Goal: Task Accomplishment & Management: Manage account settings

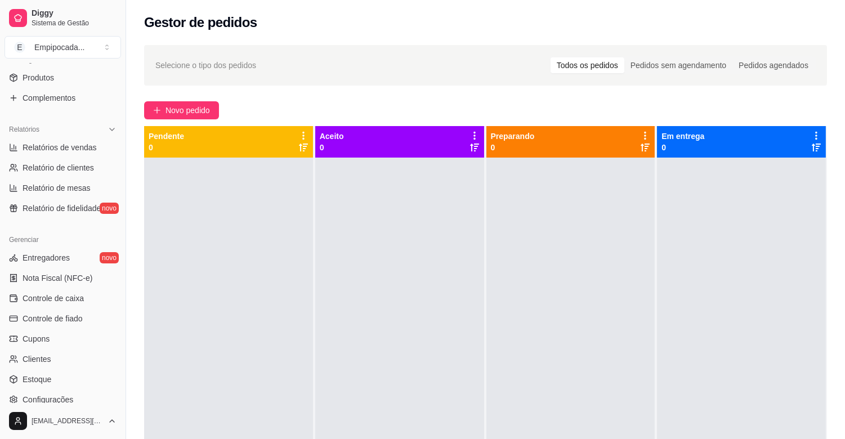
scroll to position [312, 0]
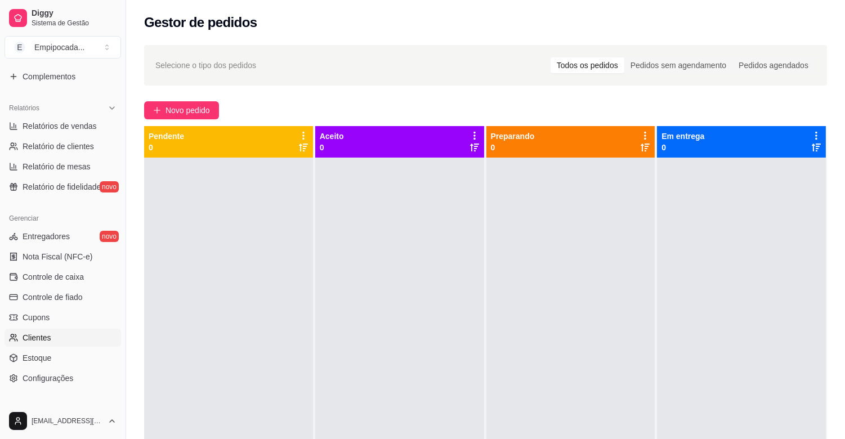
click at [57, 336] on link "Clientes" at bounding box center [63, 338] width 116 height 18
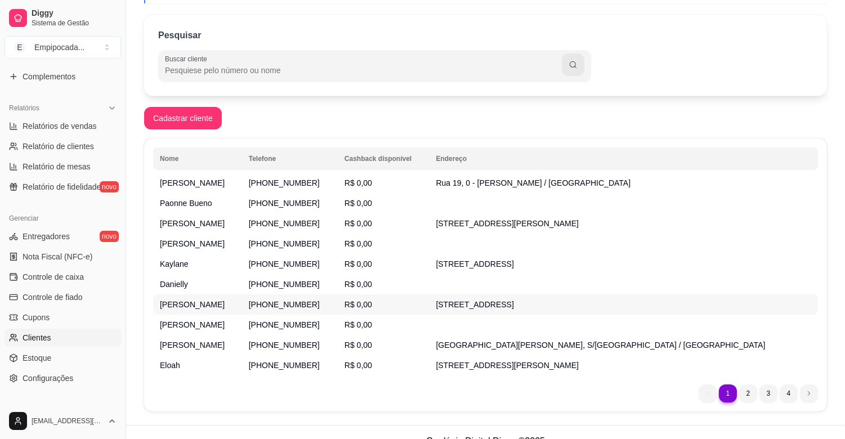
scroll to position [107, 0]
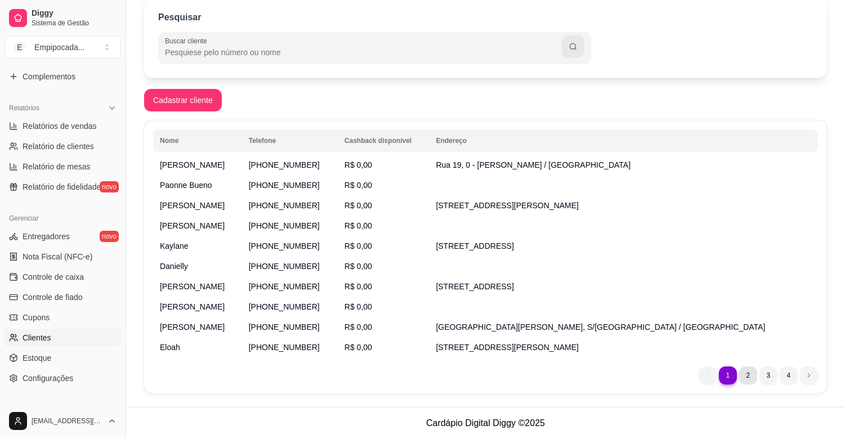
click at [752, 376] on li "2" at bounding box center [748, 375] width 18 height 18
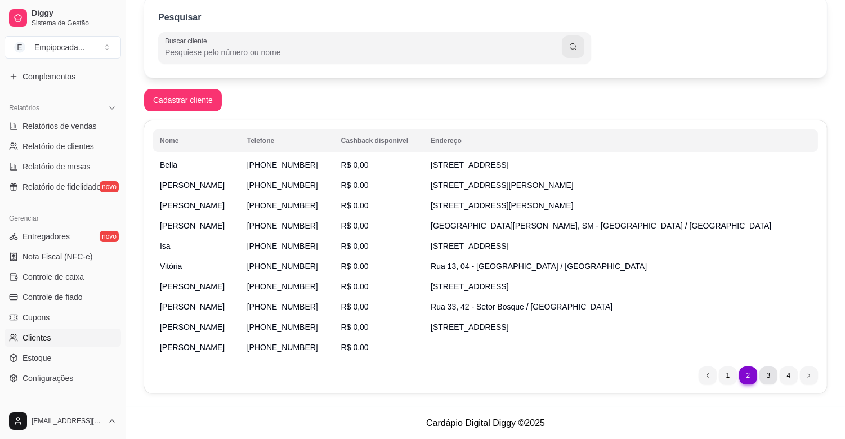
click at [768, 379] on li "3" at bounding box center [768, 375] width 18 height 18
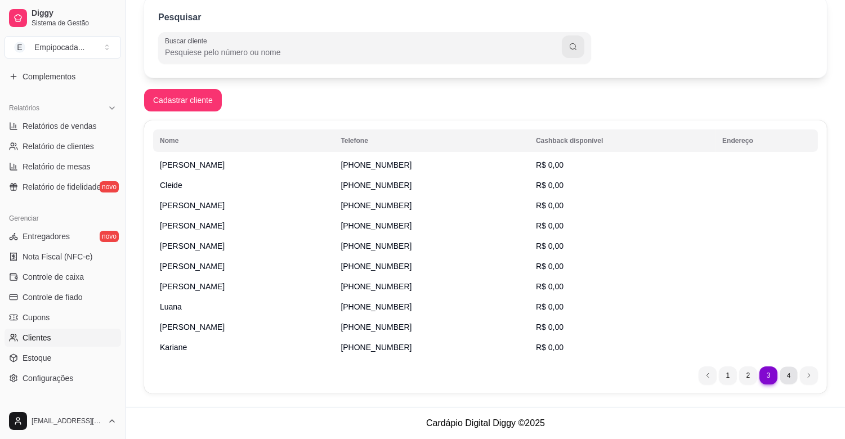
click at [792, 380] on li "4" at bounding box center [787, 374] width 17 height 17
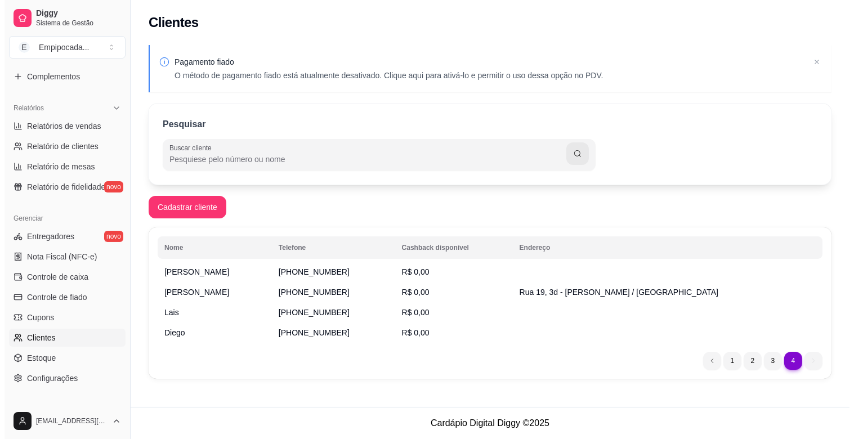
scroll to position [0, 0]
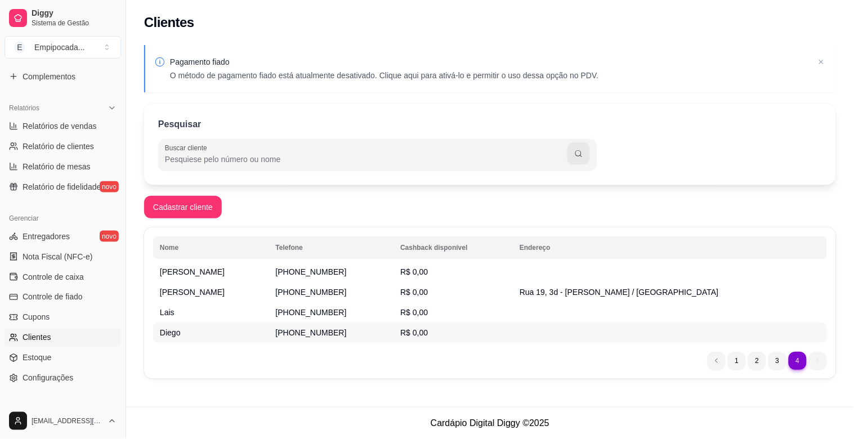
click at [310, 336] on span "[PHONE_NUMBER]" at bounding box center [311, 332] width 71 height 9
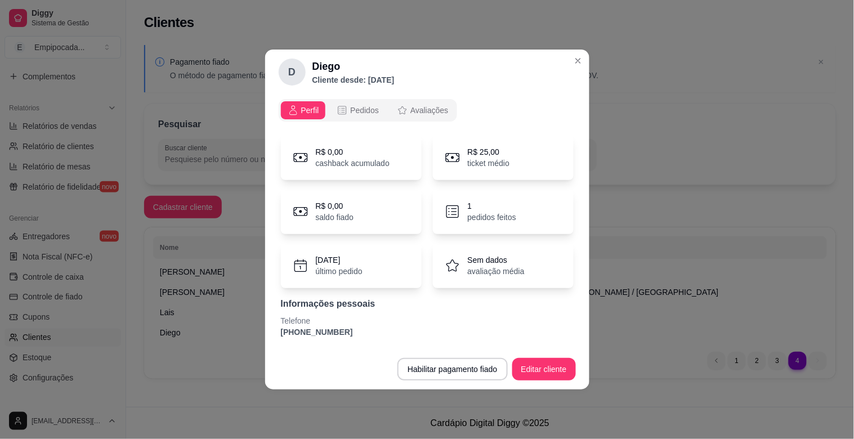
click at [484, 215] on p "pedidos feitos" at bounding box center [492, 217] width 48 height 11
click at [367, 114] on span "Pedidos" at bounding box center [364, 110] width 29 height 11
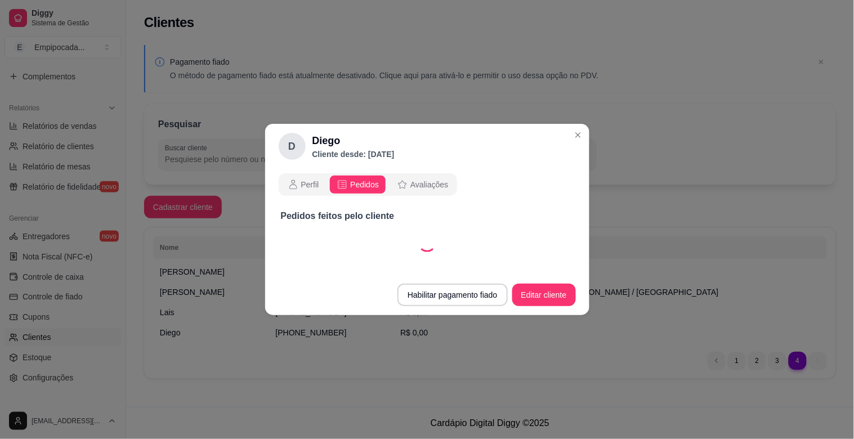
select select "30"
select select "ALL"
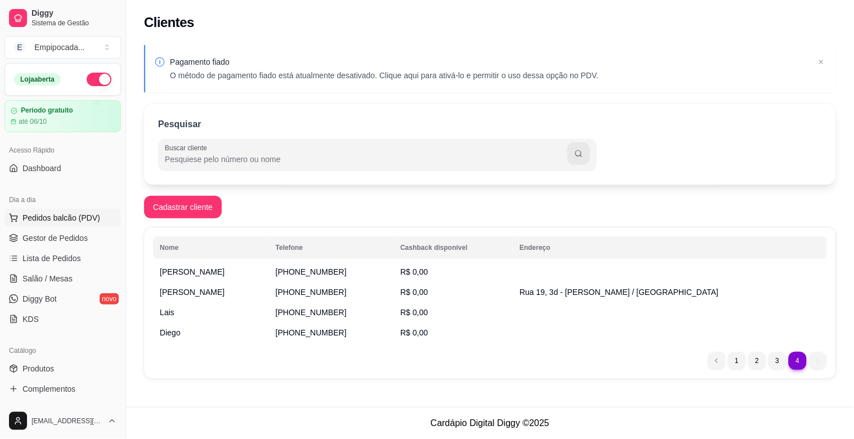
click at [69, 219] on span "Pedidos balcão (PDV)" at bounding box center [62, 217] width 78 height 11
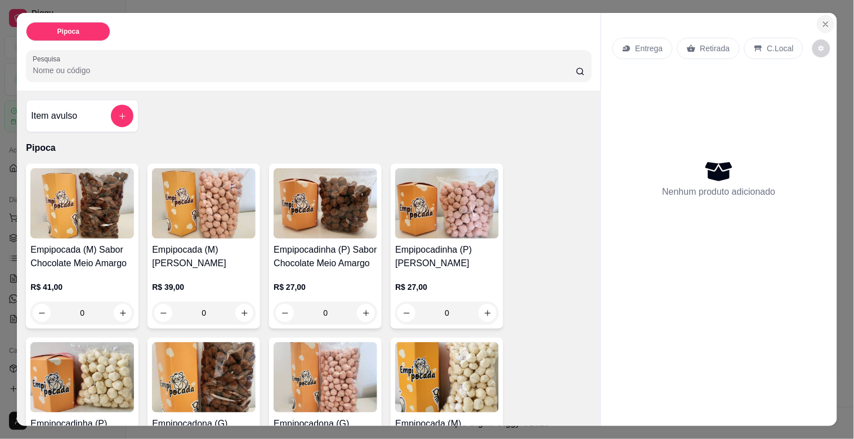
click at [822, 20] on icon "Close" at bounding box center [825, 24] width 9 height 9
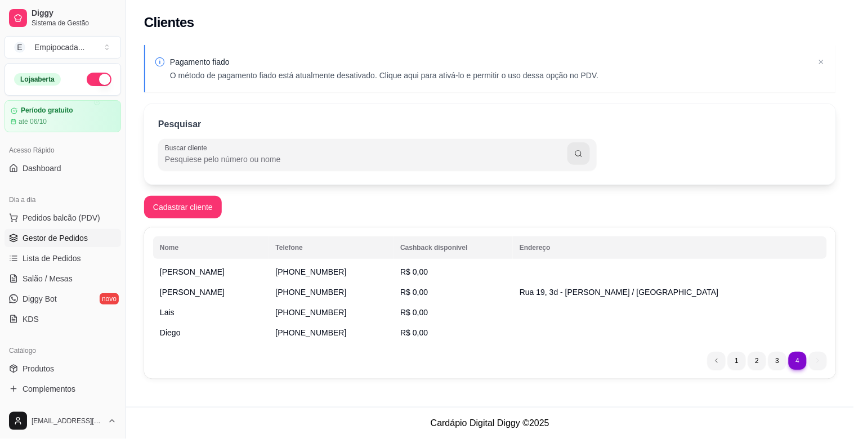
click at [41, 239] on span "Gestor de Pedidos" at bounding box center [55, 237] width 65 height 11
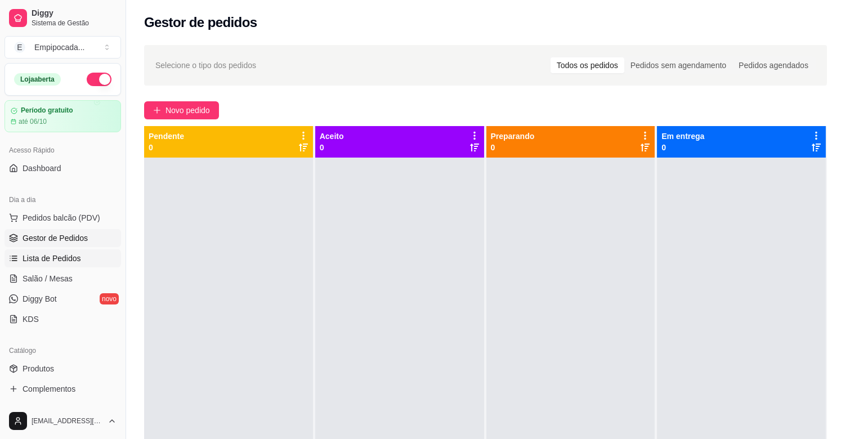
click at [53, 257] on span "Lista de Pedidos" at bounding box center [52, 258] width 59 height 11
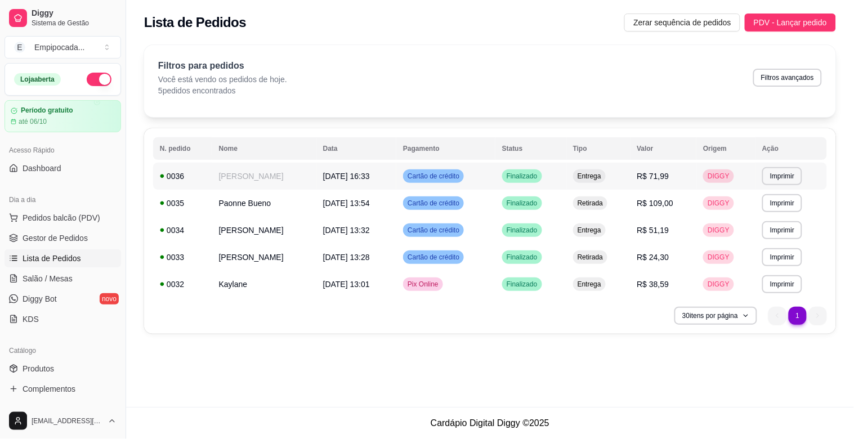
click at [726, 177] on span "DIGGY" at bounding box center [718, 176] width 26 height 9
click at [448, 203] on span "Cartão de crédito" at bounding box center [433, 203] width 56 height 9
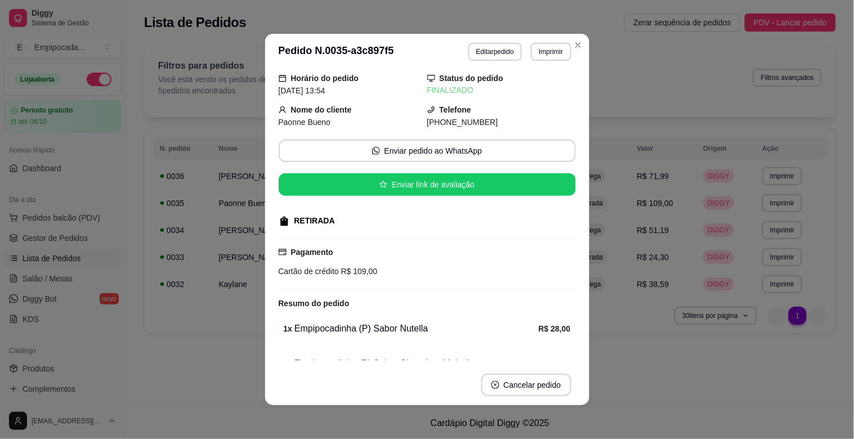
scroll to position [12, 0]
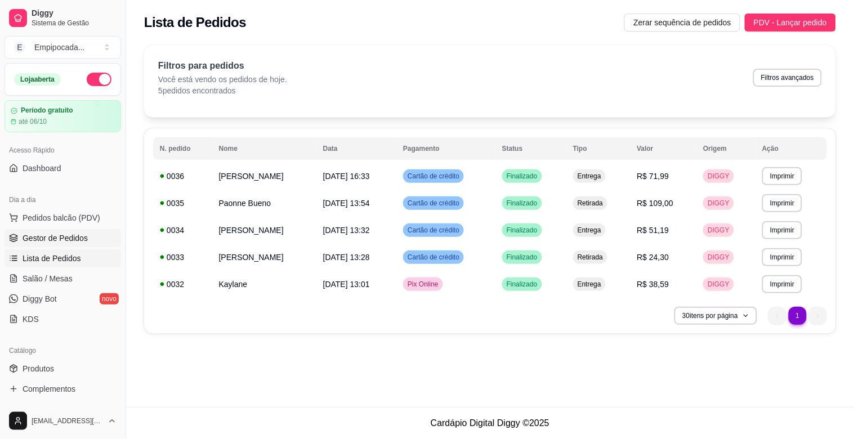
click at [55, 237] on span "Gestor de Pedidos" at bounding box center [55, 237] width 65 height 11
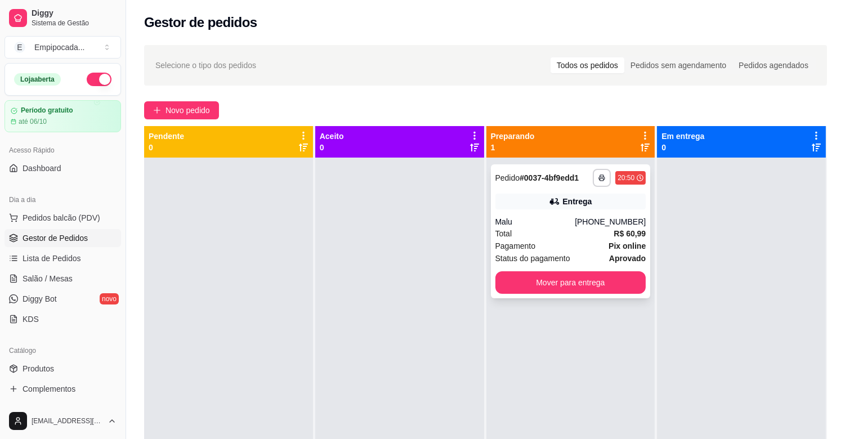
click at [539, 233] on div "Total R$ 60,99" at bounding box center [570, 233] width 151 height 12
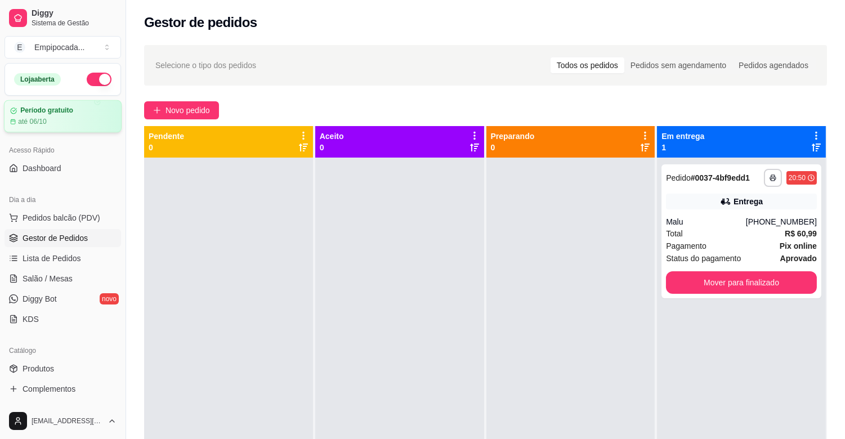
click at [34, 111] on article "Período gratuito" at bounding box center [46, 110] width 53 height 8
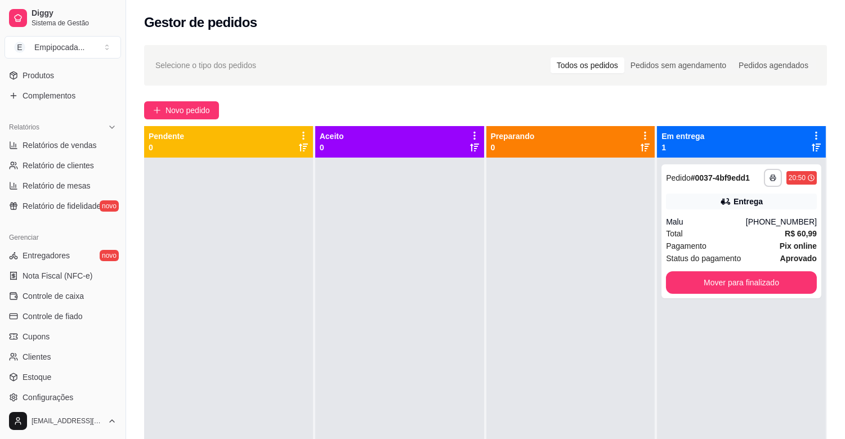
scroll to position [297, 0]
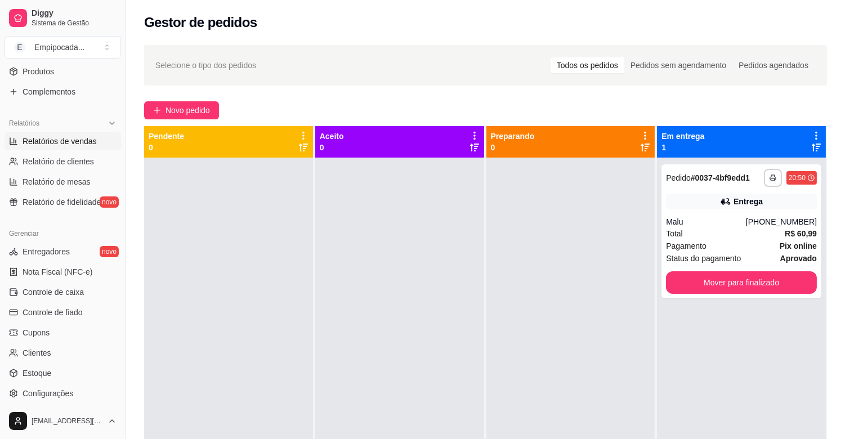
click at [86, 143] on span "Relatórios de vendas" at bounding box center [60, 141] width 74 height 11
select select "ALL"
select select "0"
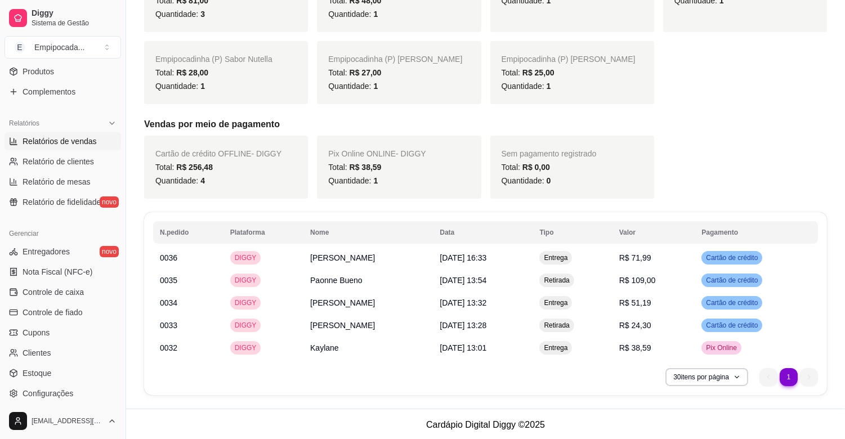
scroll to position [289, 0]
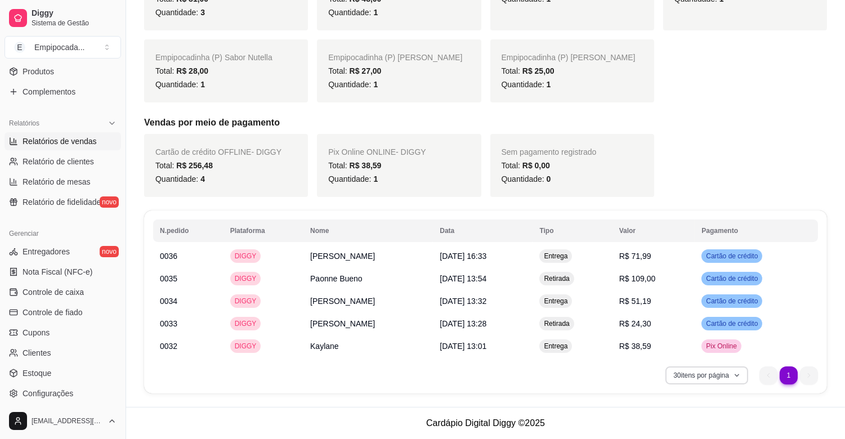
click at [723, 374] on button "30 itens por página" at bounding box center [706, 375] width 83 height 18
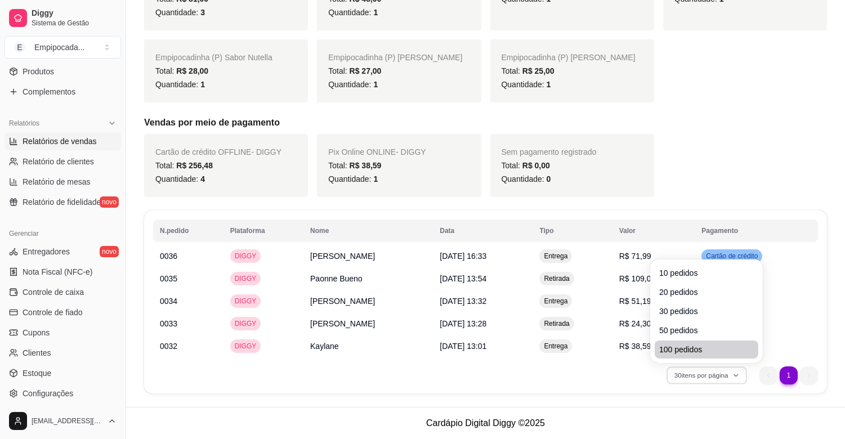
click at [681, 347] on span "100 pedidos" at bounding box center [706, 349] width 95 height 11
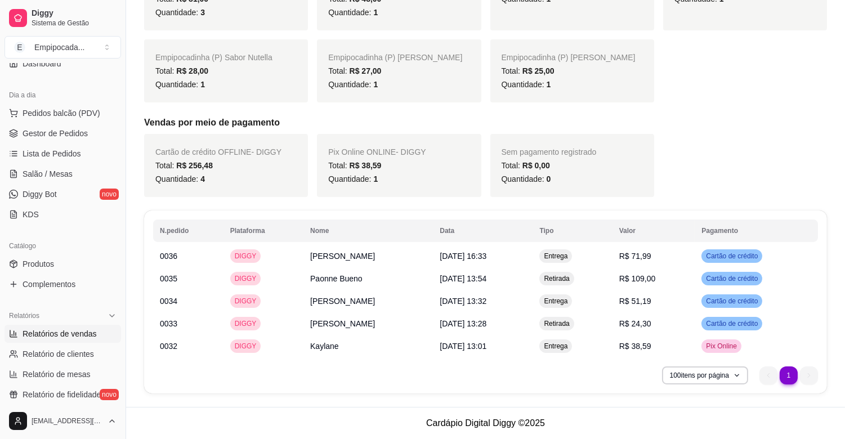
scroll to position [0, 0]
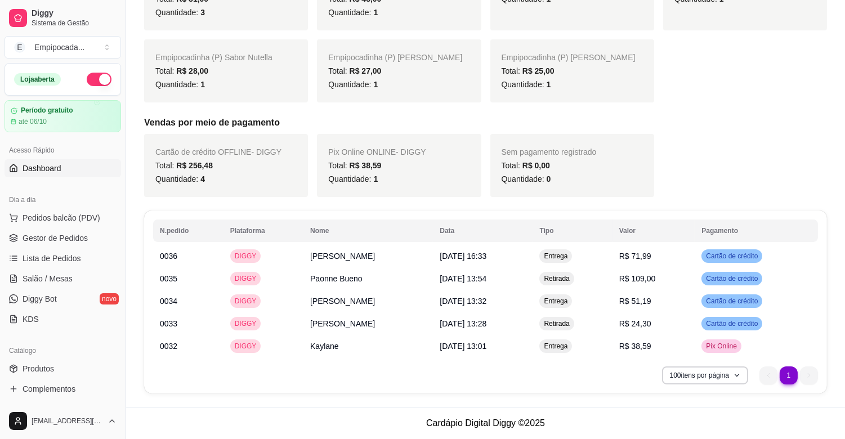
click at [32, 168] on span "Dashboard" at bounding box center [42, 168] width 39 height 11
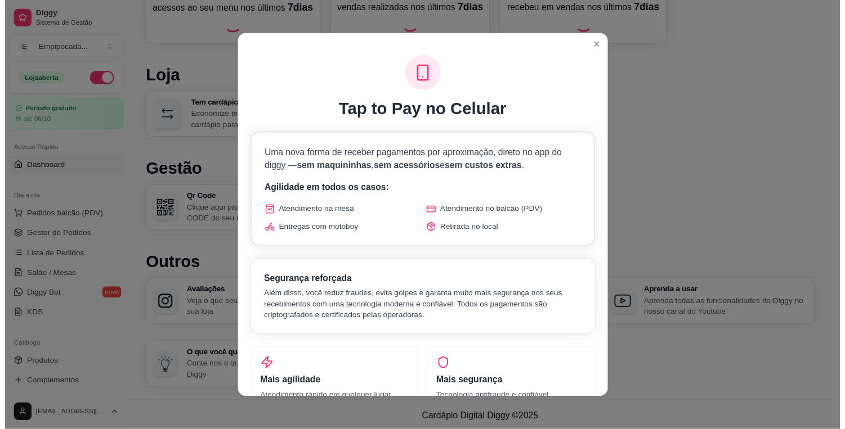
scroll to position [562, 0]
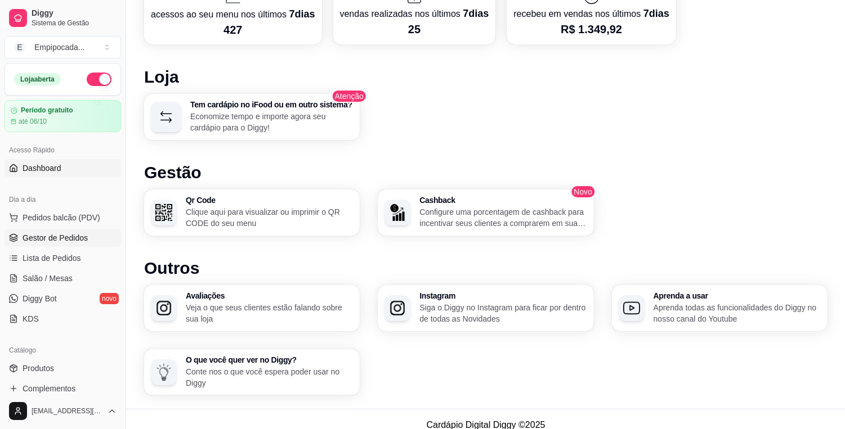
click at [61, 242] on span "Gestor de Pedidos" at bounding box center [55, 237] width 65 height 11
